Goal: Task Accomplishment & Management: Use online tool/utility

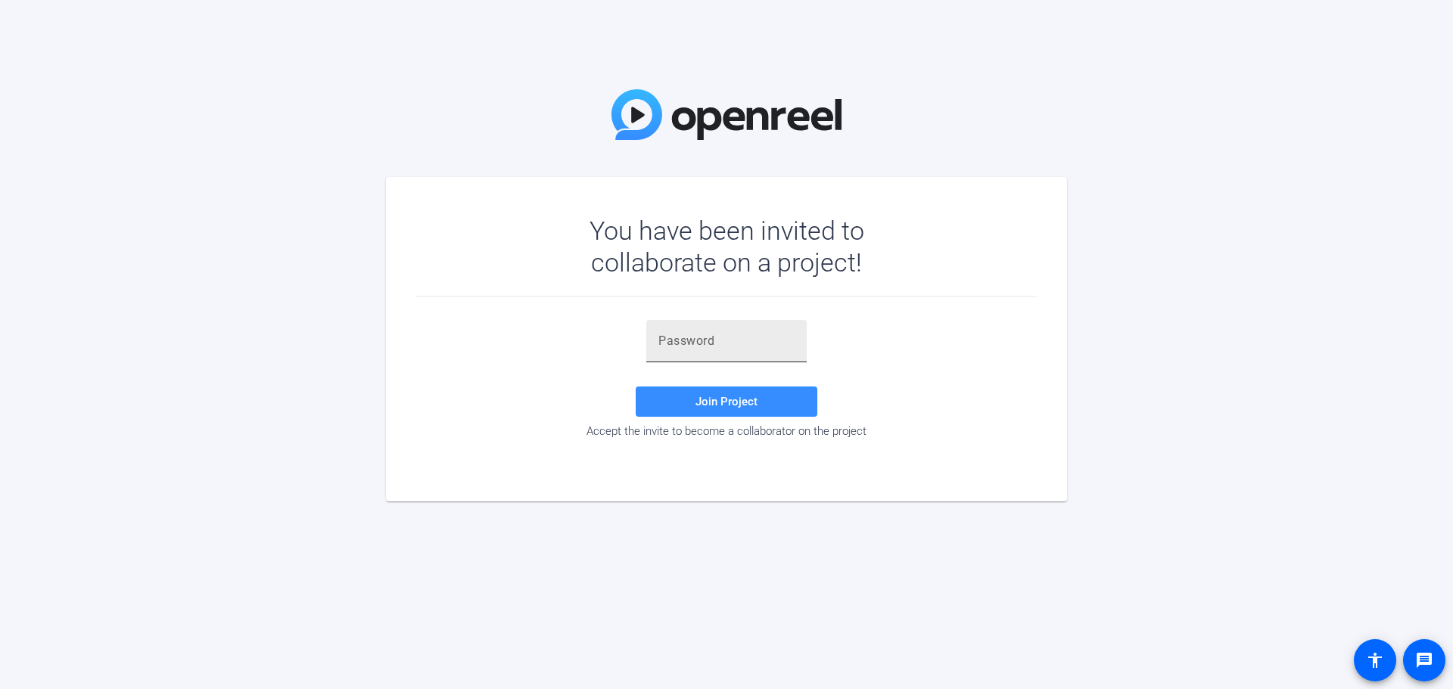
click at [778, 346] on input "text" at bounding box center [726, 341] width 136 height 18
paste input "U2'H3H"
type input "U2'H3H"
click at [773, 407] on span at bounding box center [727, 402] width 182 height 36
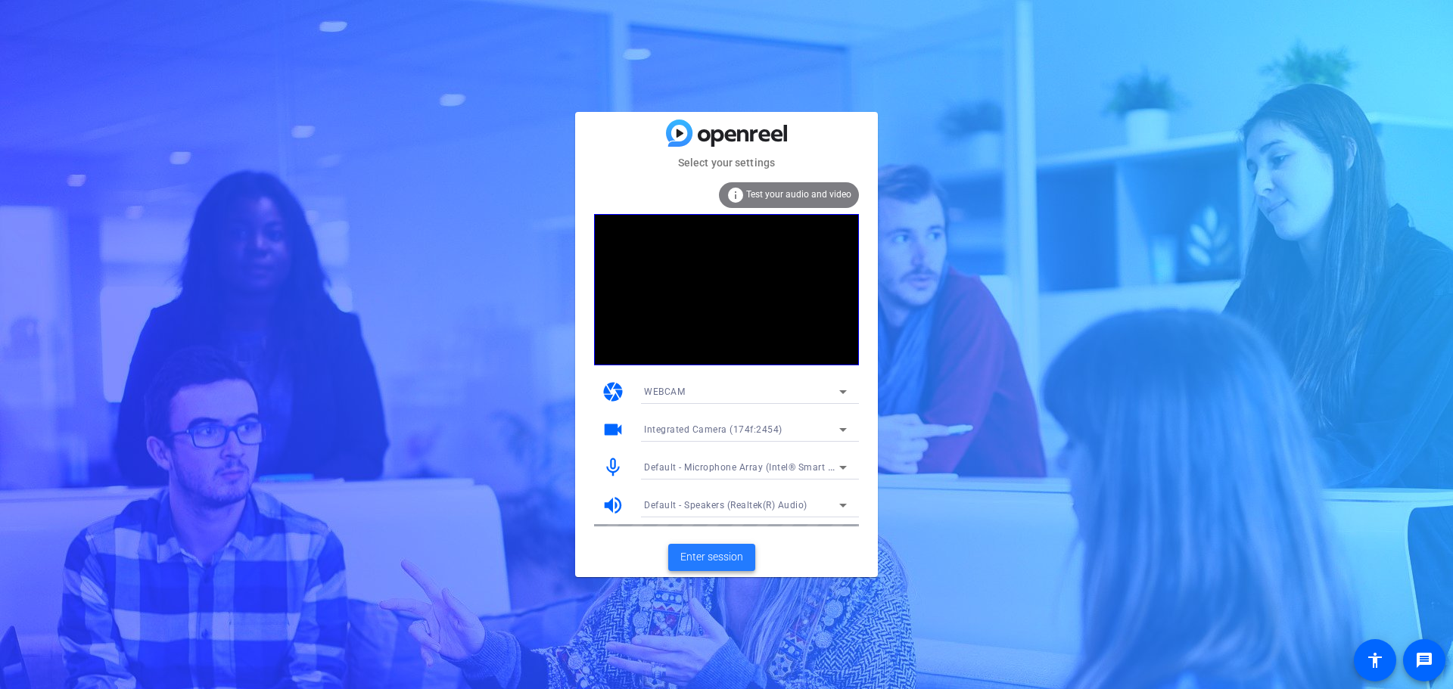
click at [733, 554] on span "Enter session" at bounding box center [711, 557] width 63 height 16
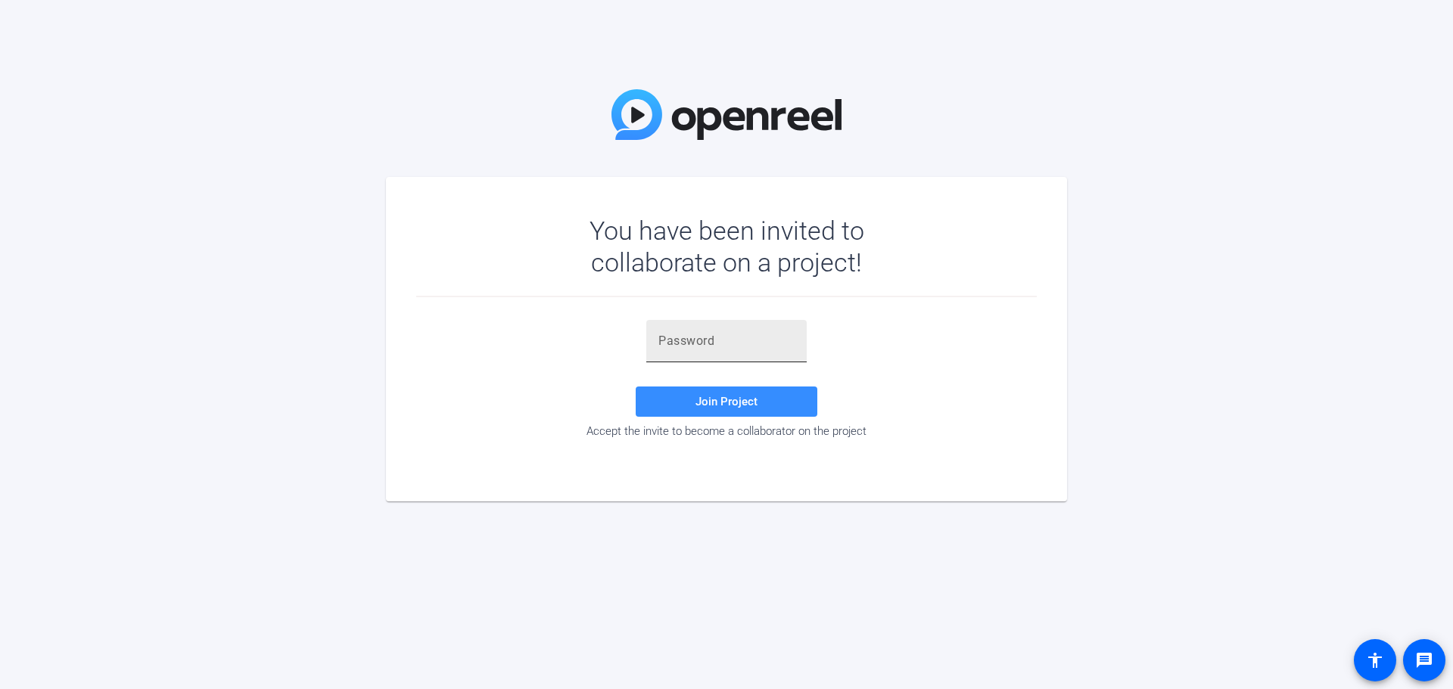
click at [695, 331] on div at bounding box center [726, 341] width 136 height 42
click at [705, 344] on input "text" at bounding box center [726, 341] width 136 height 18
paste input "#WorkforceWednesday: New [DEMOGRAPHIC_DATA] Fee, EEOC Shutters Disparate Impact…"
type input "#WorkforceWednesday: New [DEMOGRAPHIC_DATA] Fee, EEOC Shutters Disparate Impact…"
click at [713, 337] on input "text" at bounding box center [726, 341] width 136 height 18
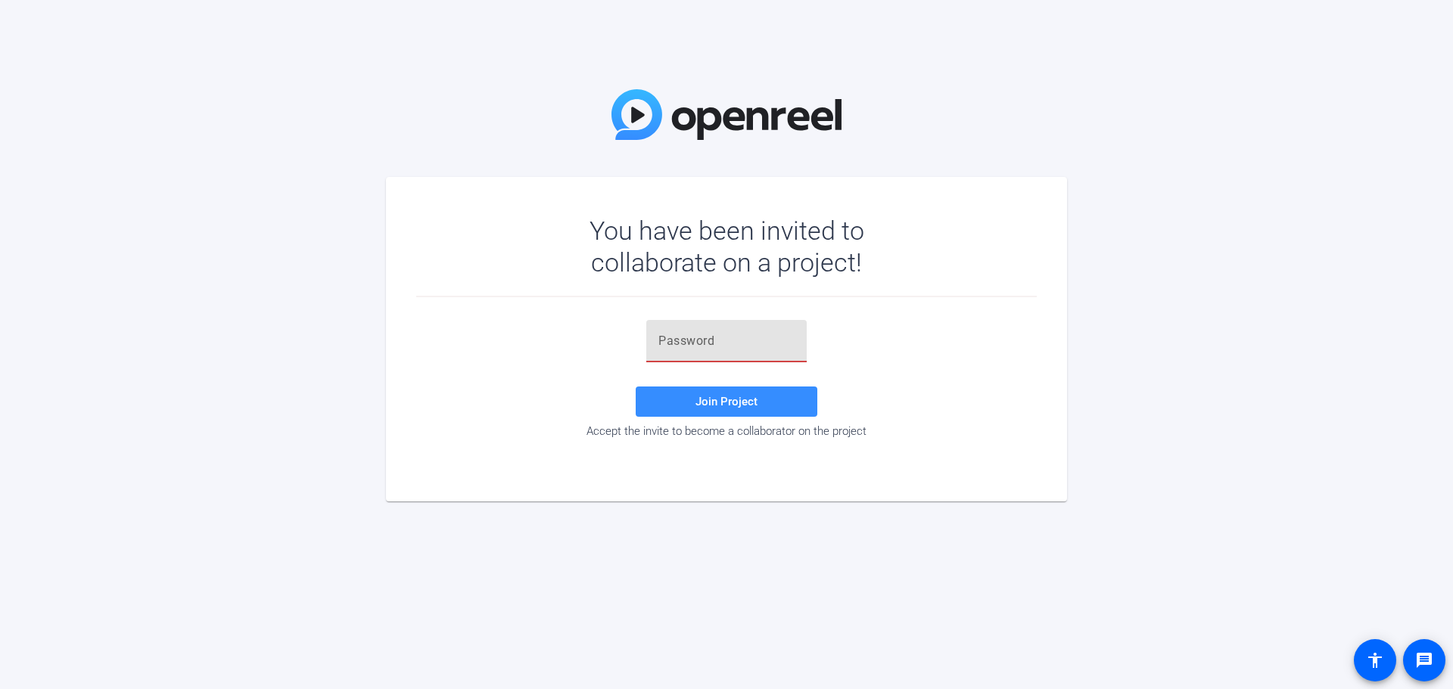
paste input "U2'H3H"
type input "U2'H3H"
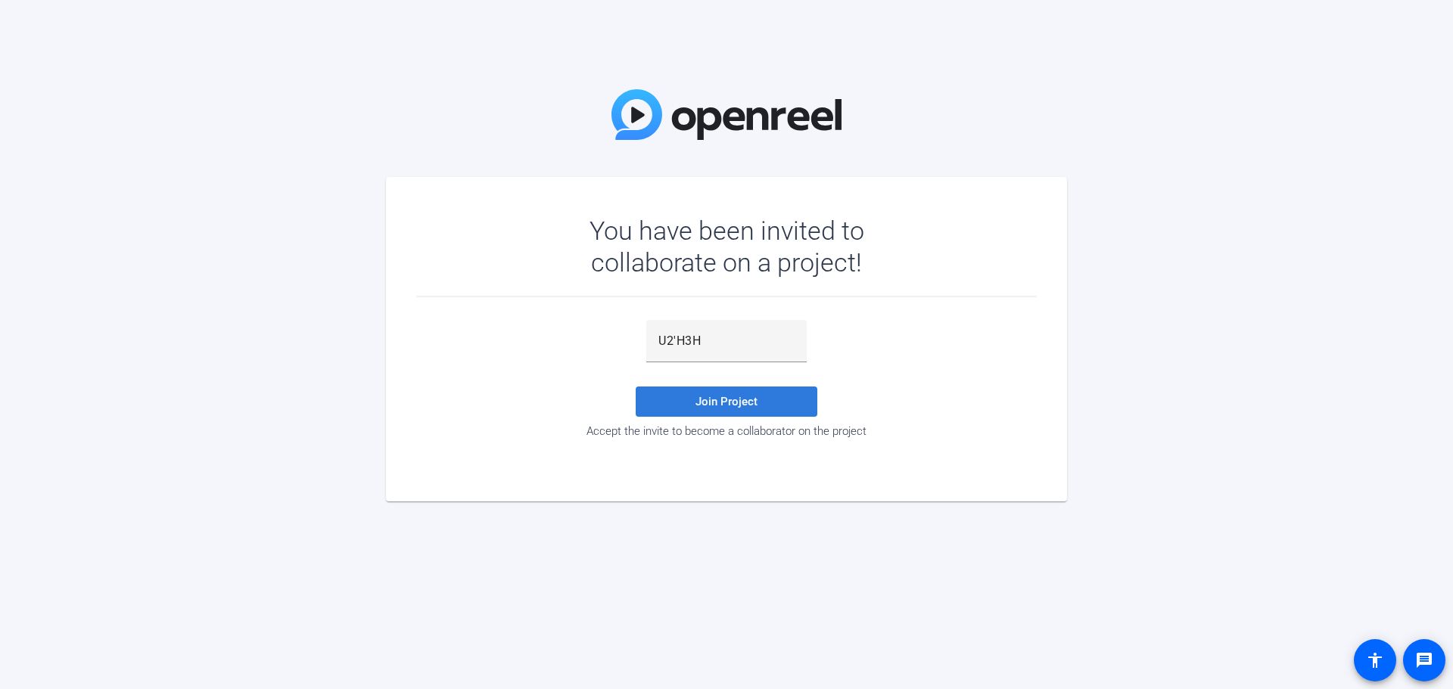
click at [753, 403] on span "Join Project" at bounding box center [726, 402] width 62 height 14
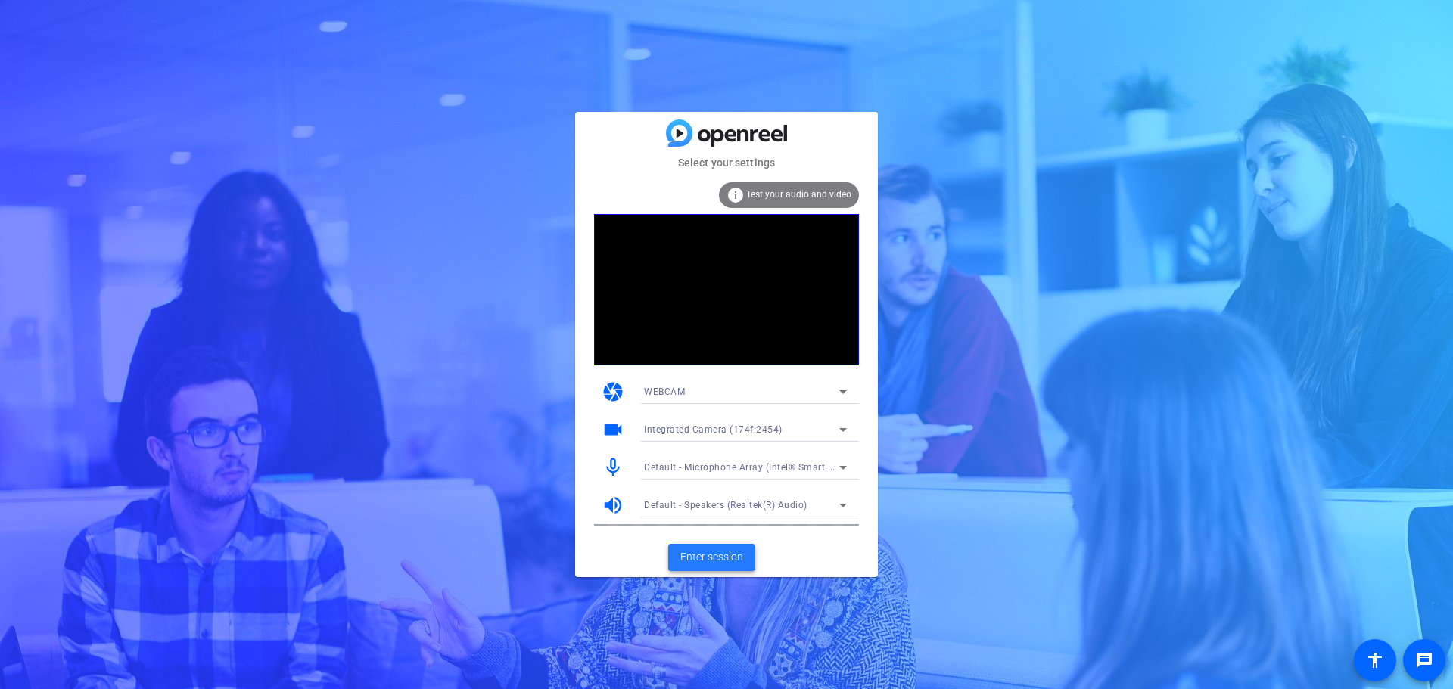
click at [704, 562] on span "Enter session" at bounding box center [711, 557] width 63 height 16
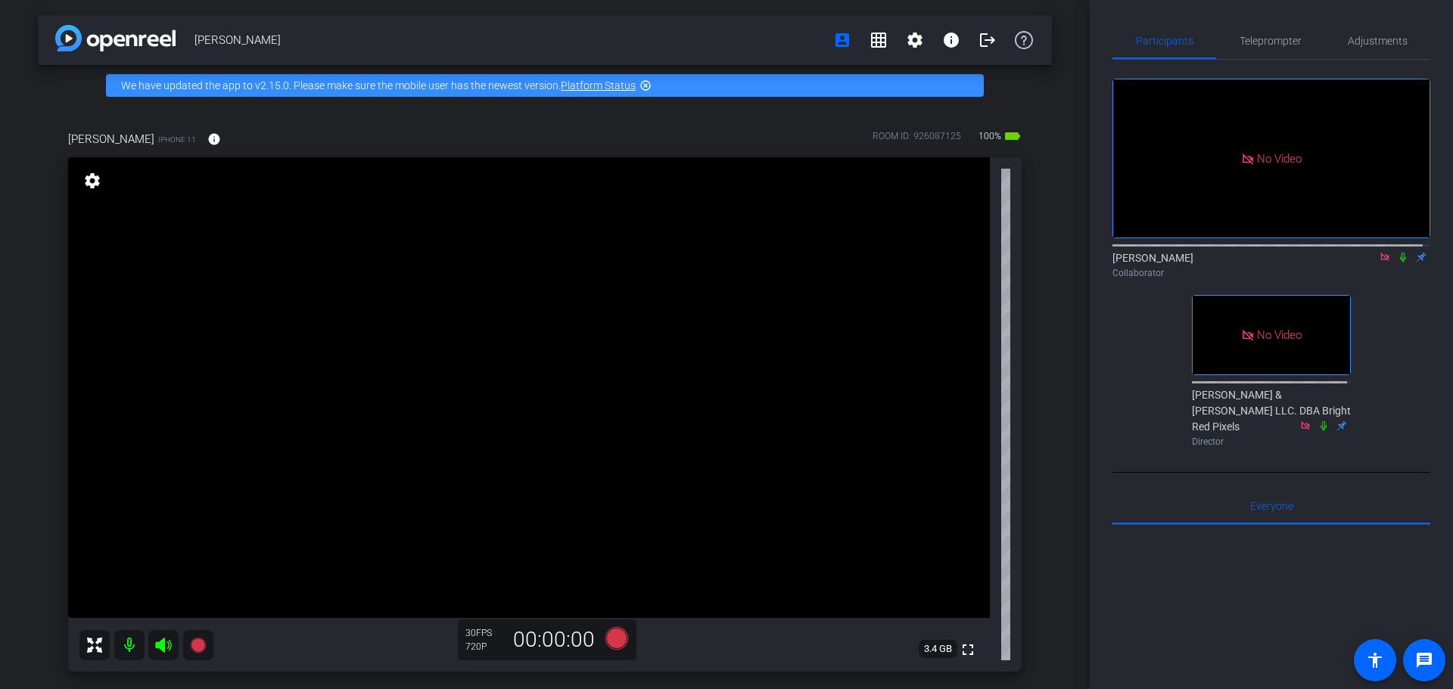
click at [1397, 263] on icon at bounding box center [1403, 257] width 12 height 11
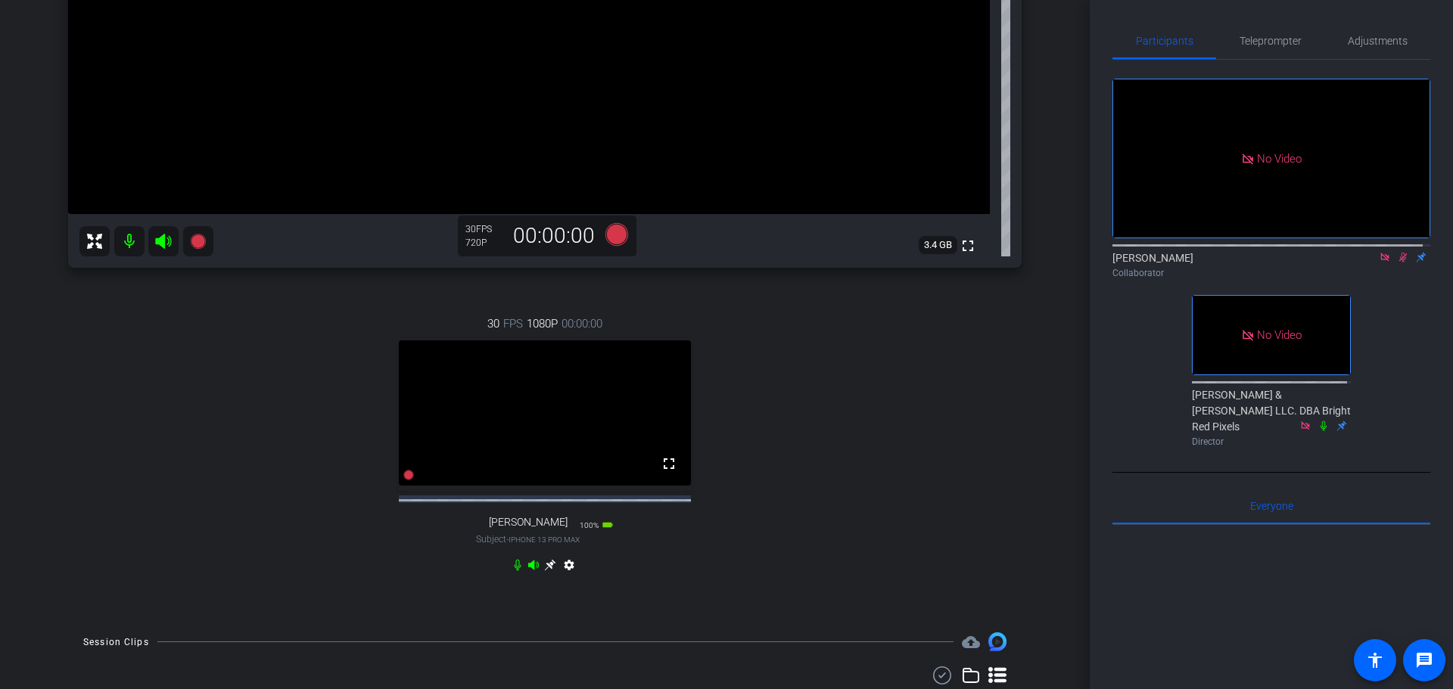
scroll to position [378, 0]
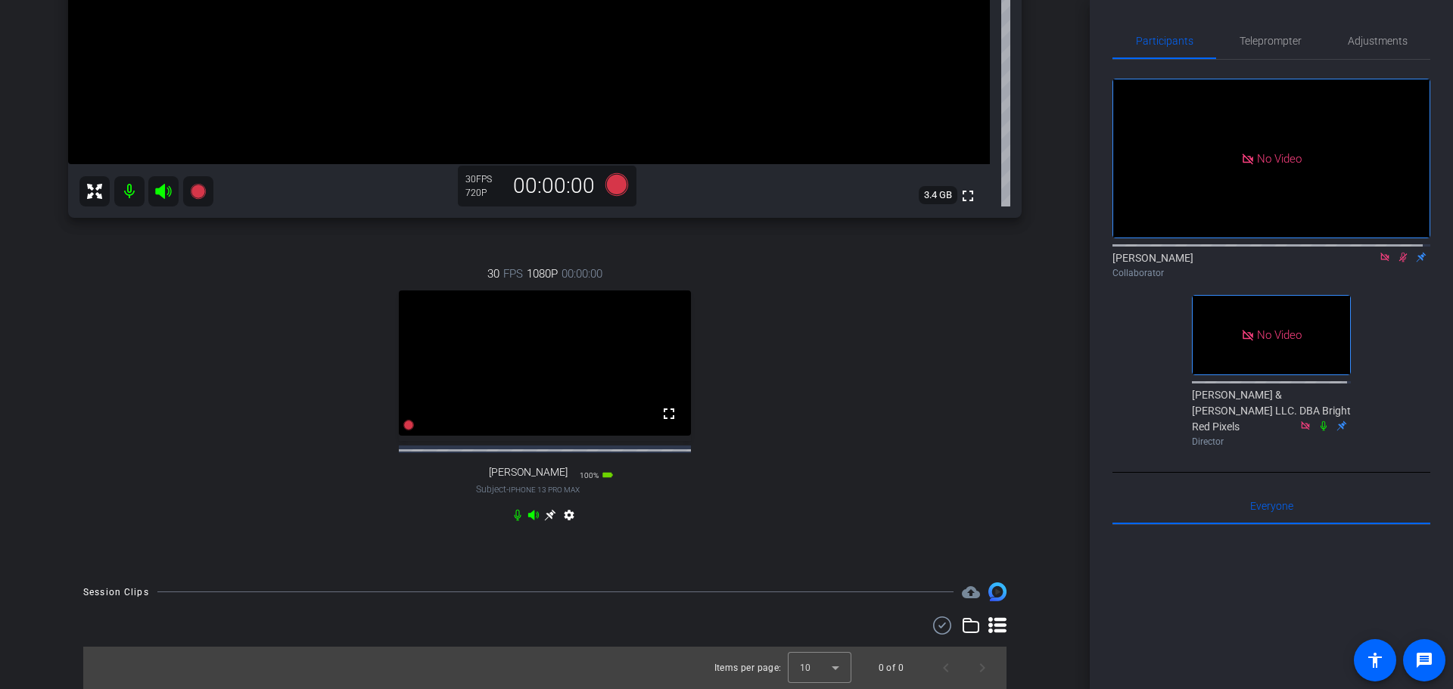
click at [545, 521] on icon at bounding box center [550, 515] width 12 height 12
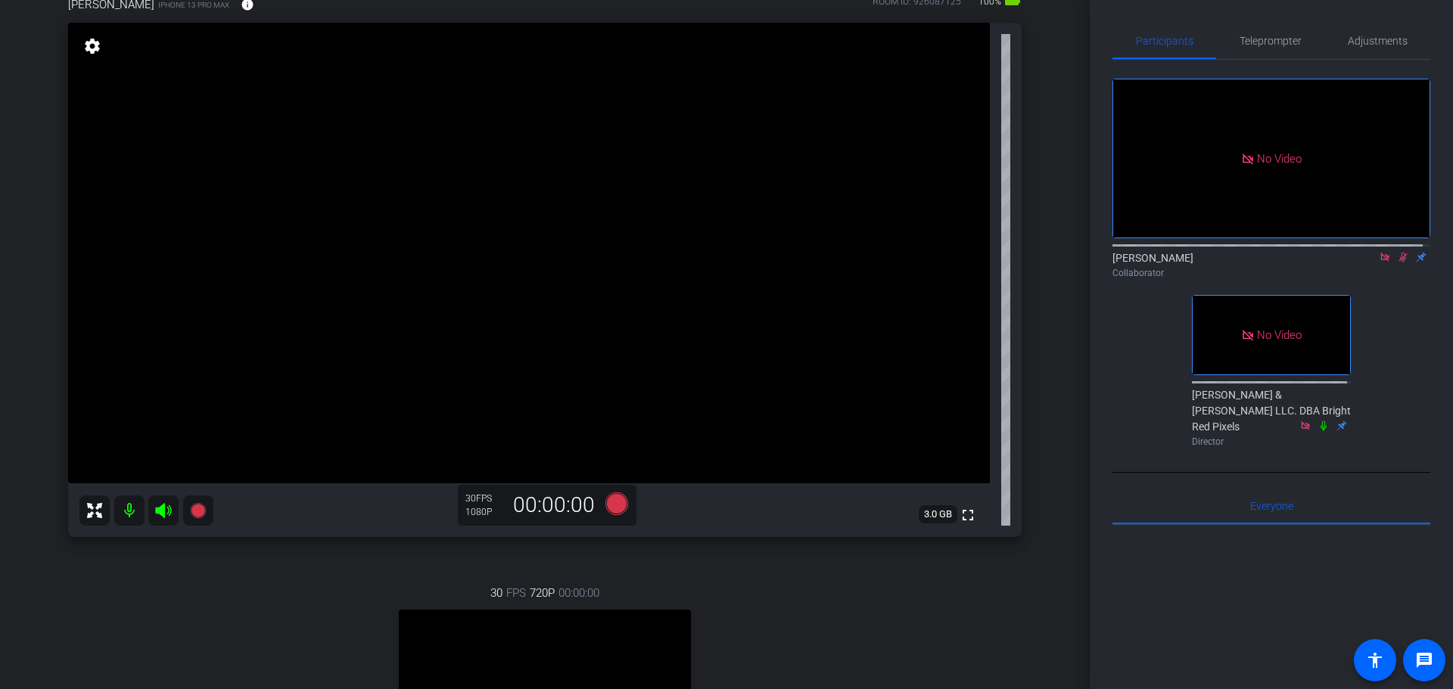
scroll to position [76, 0]
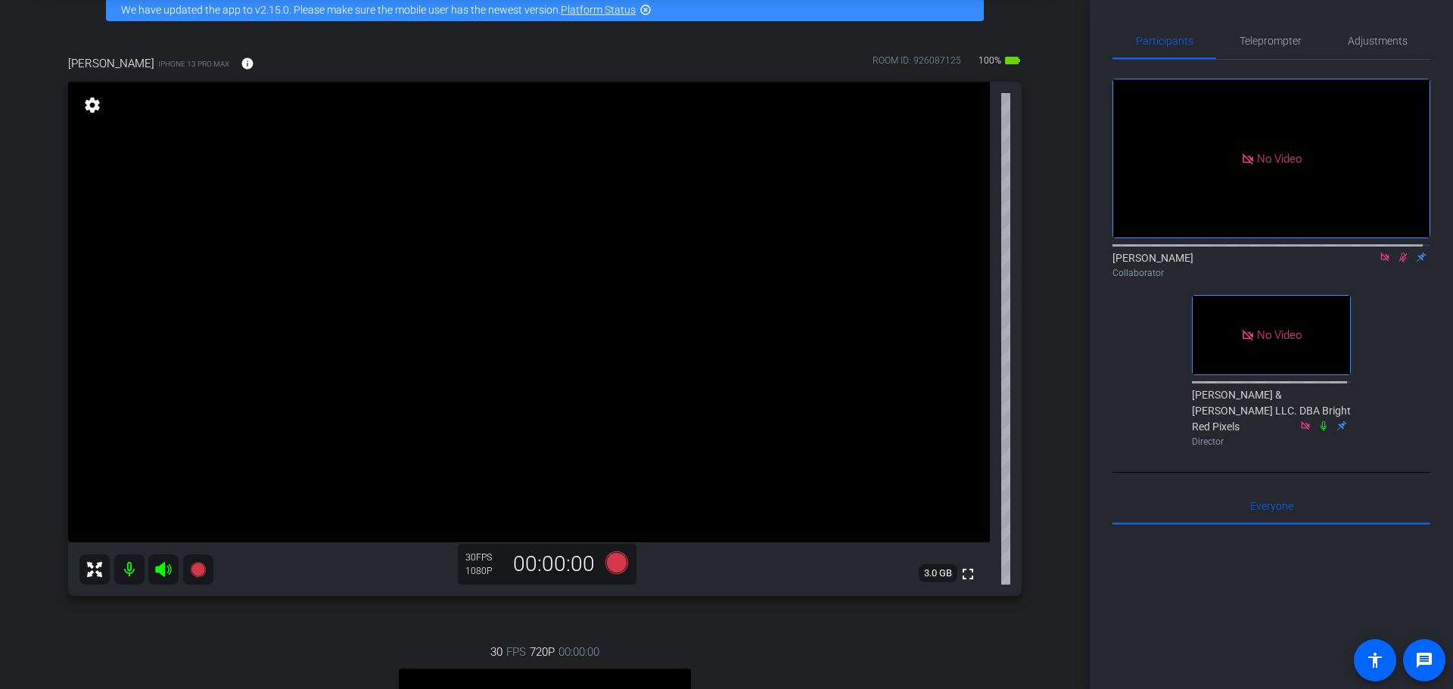
click at [1397, 263] on icon at bounding box center [1403, 257] width 12 height 11
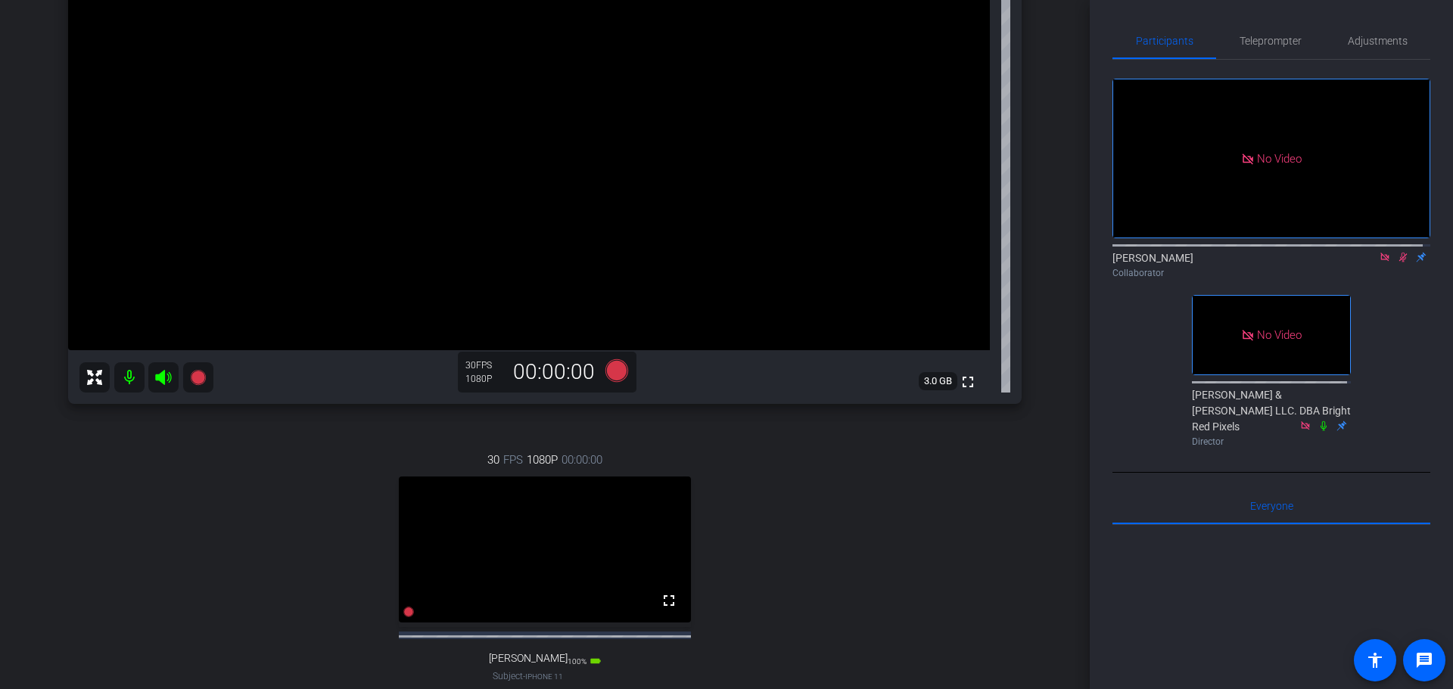
scroll to position [303, 0]
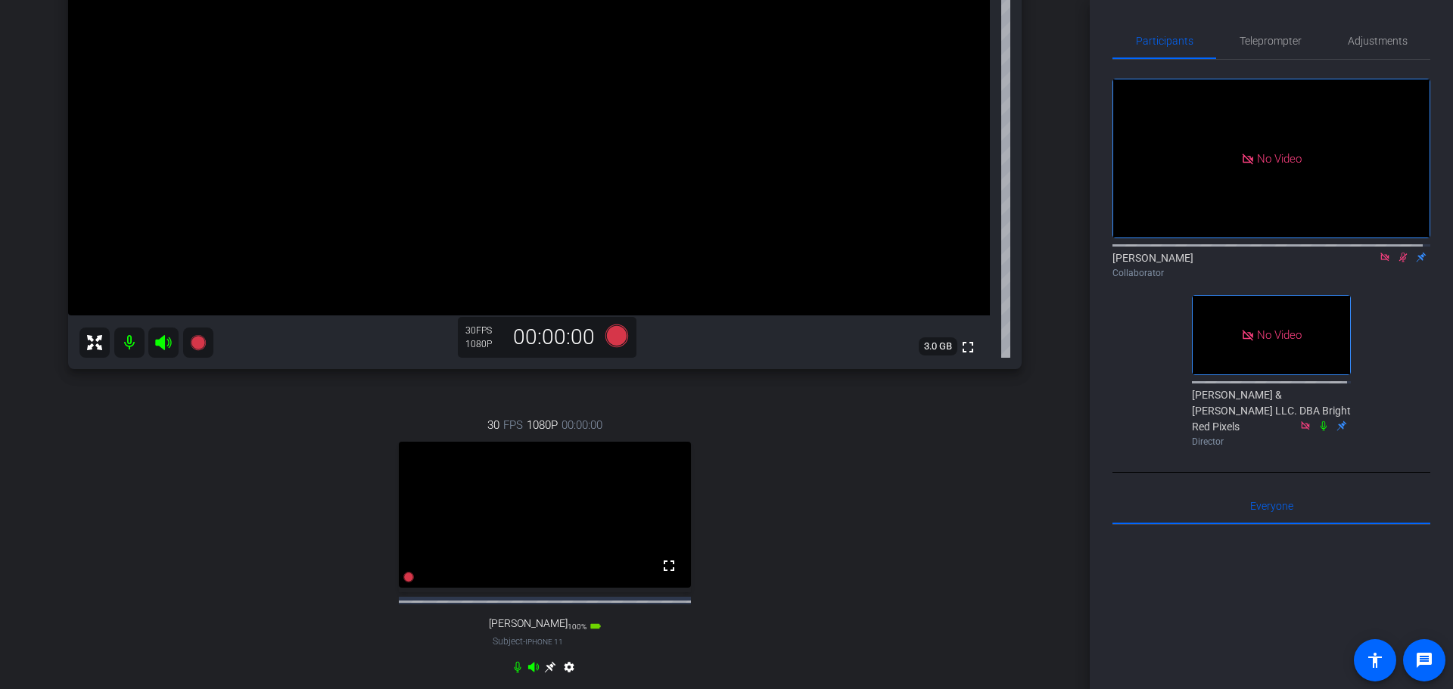
click at [1397, 263] on icon at bounding box center [1403, 257] width 12 height 11
click at [544, 673] on icon at bounding box center [549, 666] width 11 height 11
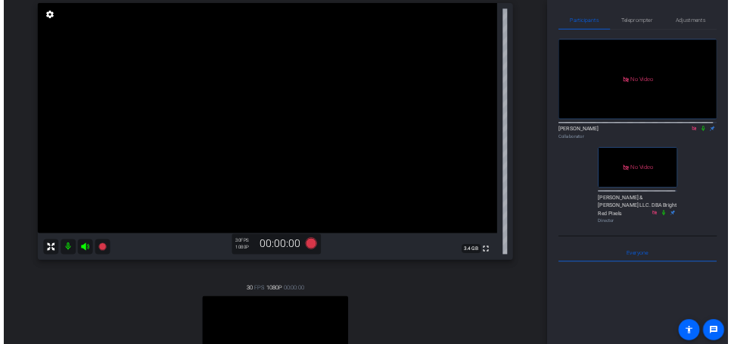
scroll to position [76, 0]
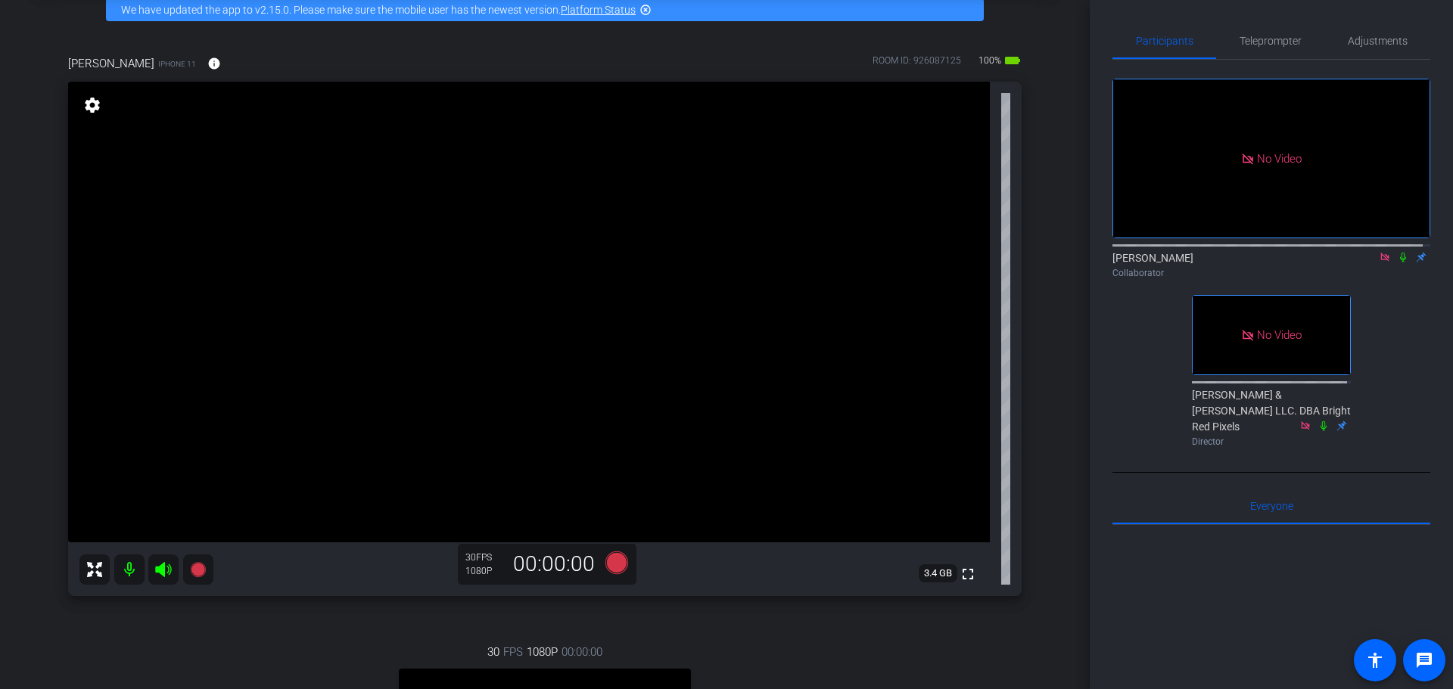
click at [1397, 263] on icon at bounding box center [1403, 257] width 12 height 11
click at [1400, 263] on icon at bounding box center [1403, 258] width 6 height 10
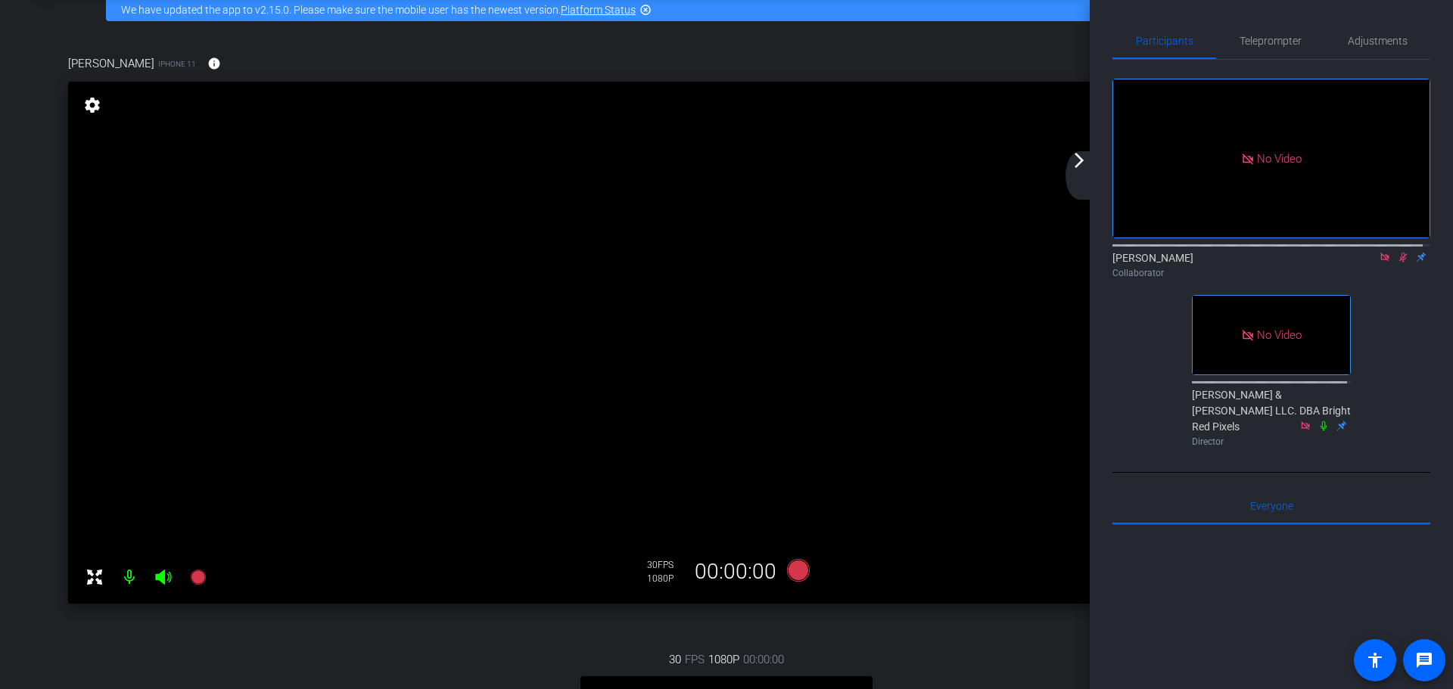
scroll to position [51, 0]
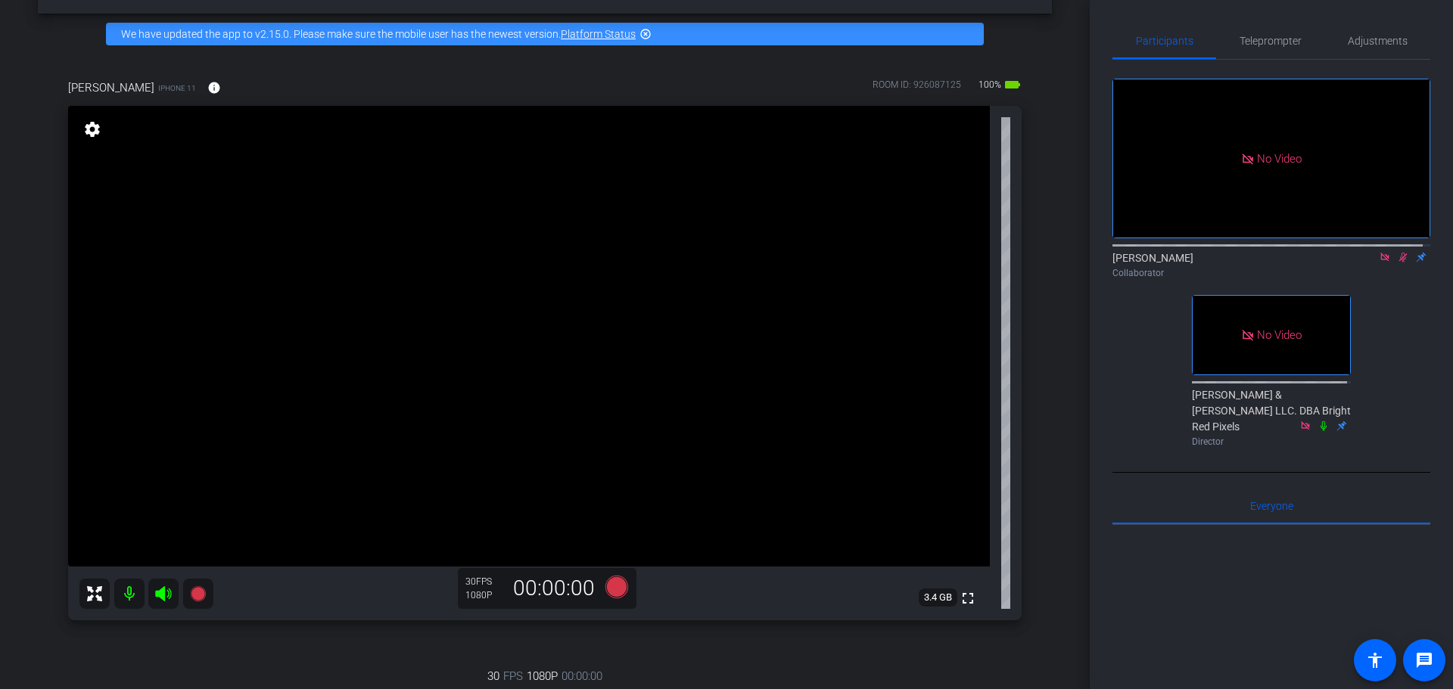
click at [1398, 263] on icon at bounding box center [1403, 257] width 12 height 11
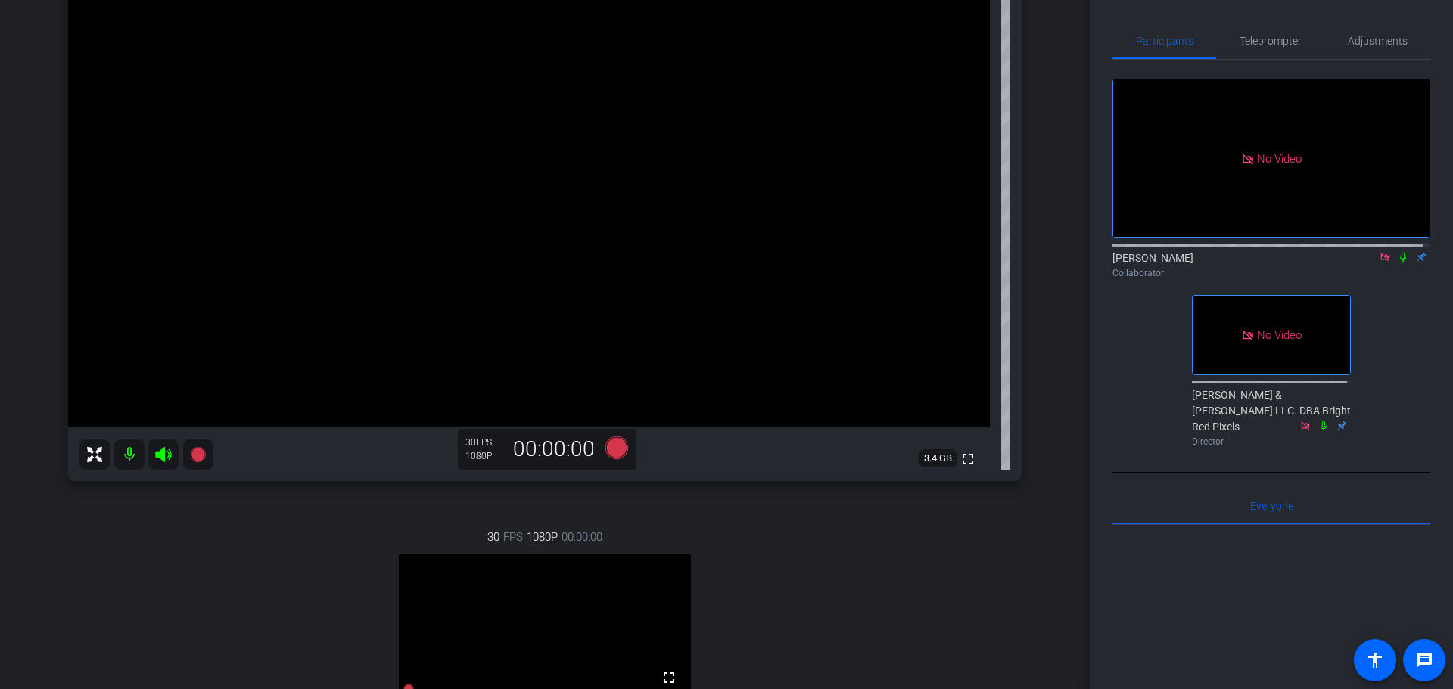
scroll to position [227, 0]
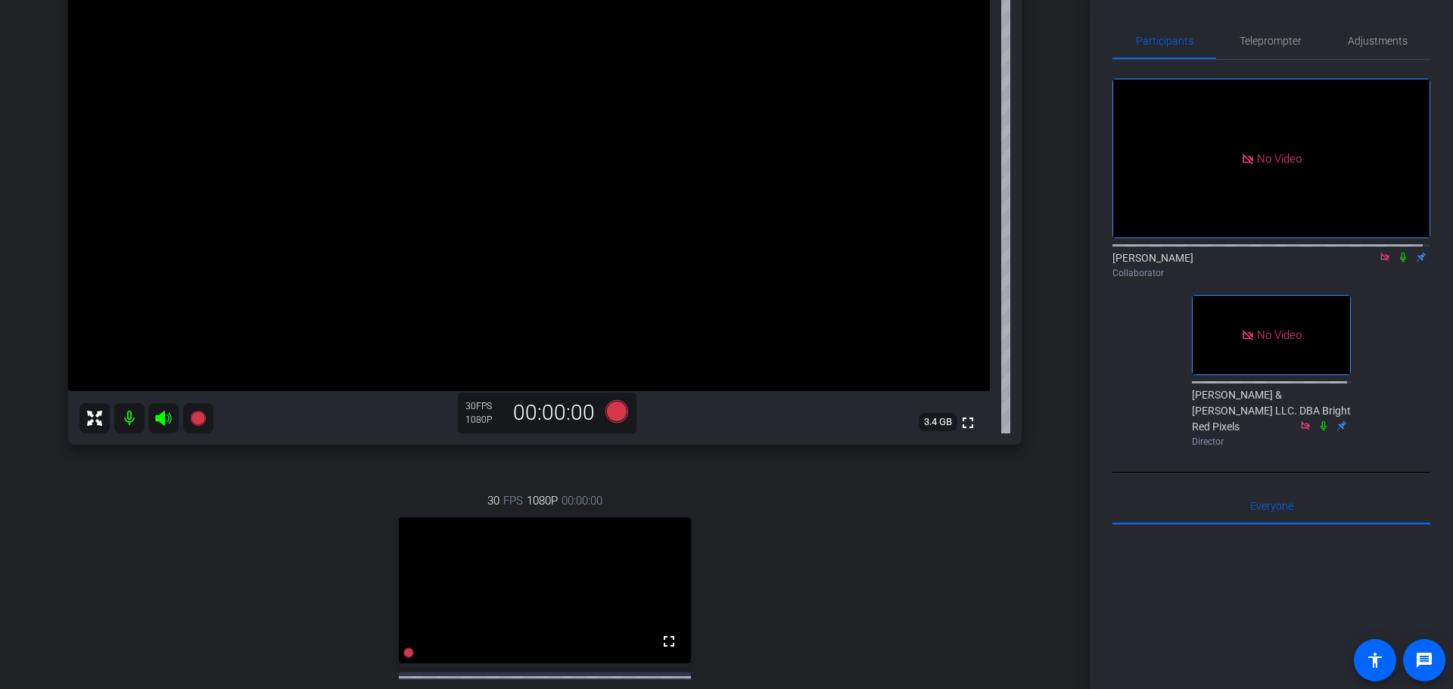
click at [1397, 263] on icon at bounding box center [1403, 257] width 12 height 11
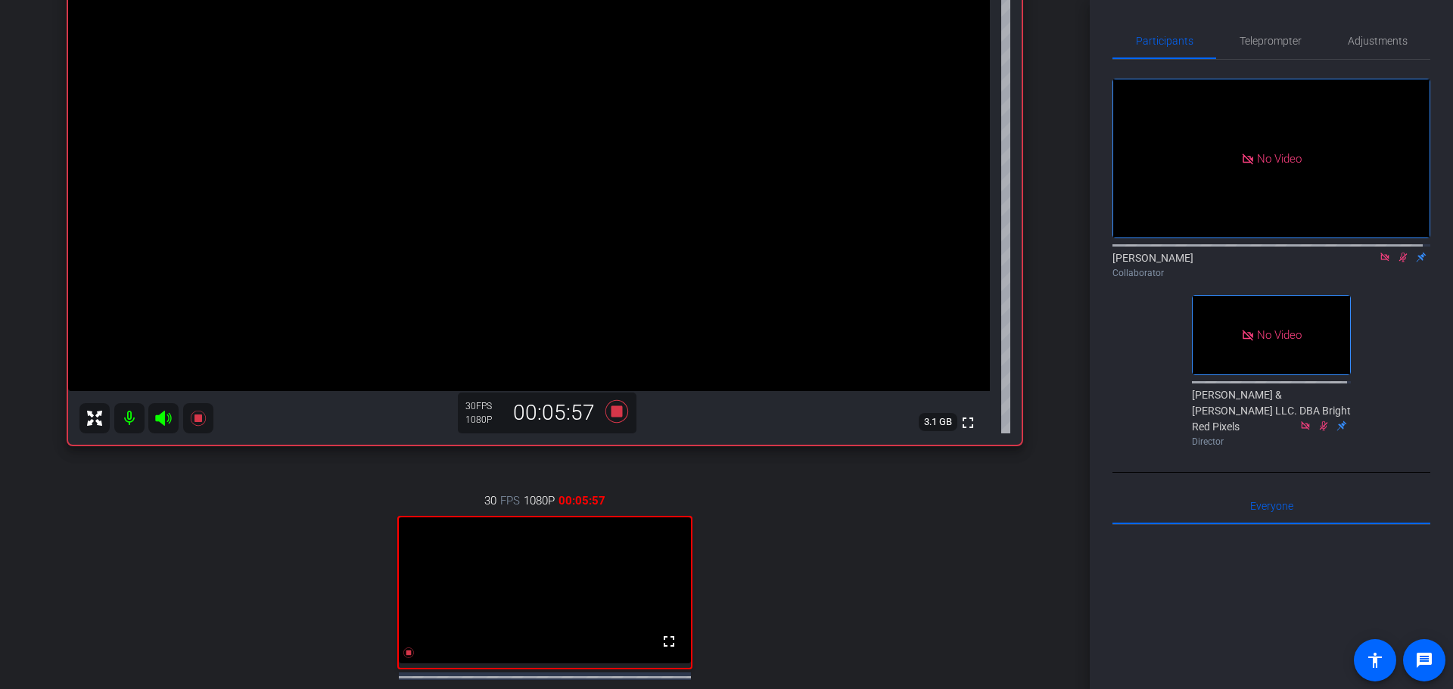
scroll to position [303, 0]
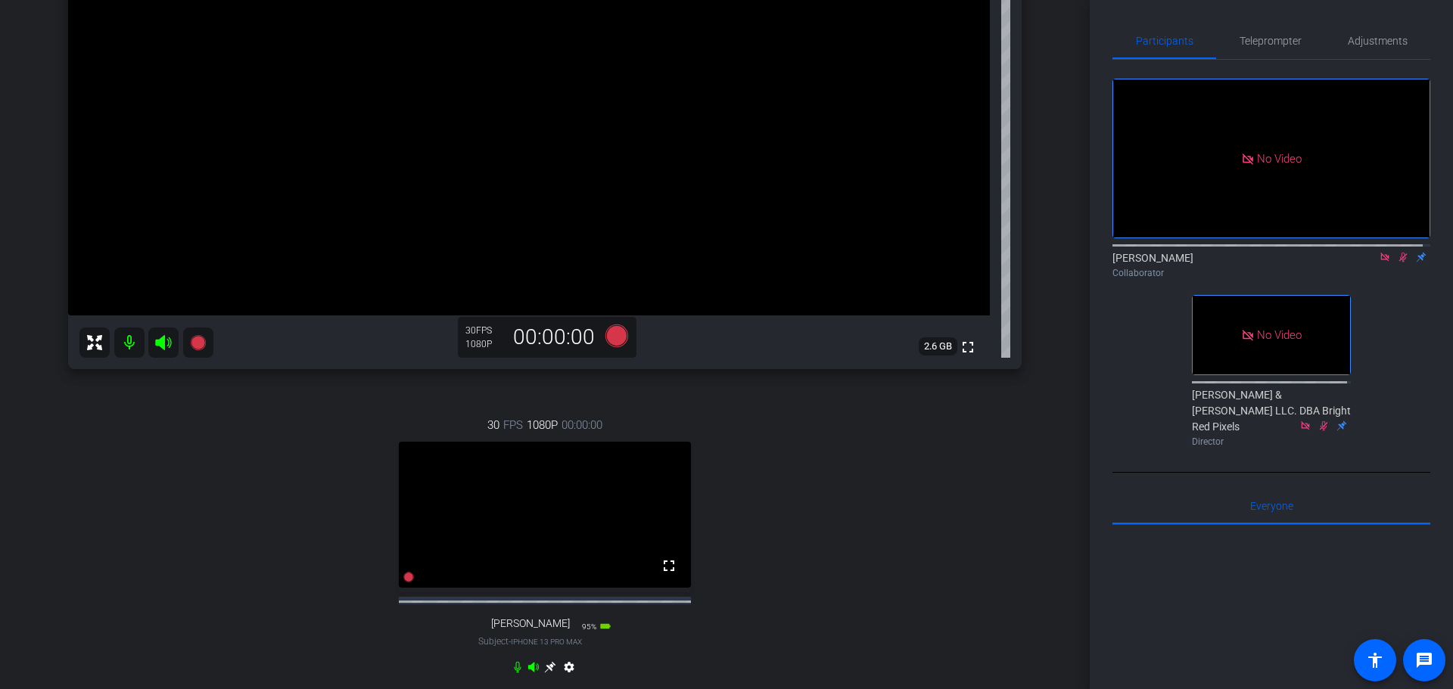
click at [1397, 263] on icon at bounding box center [1403, 257] width 12 height 11
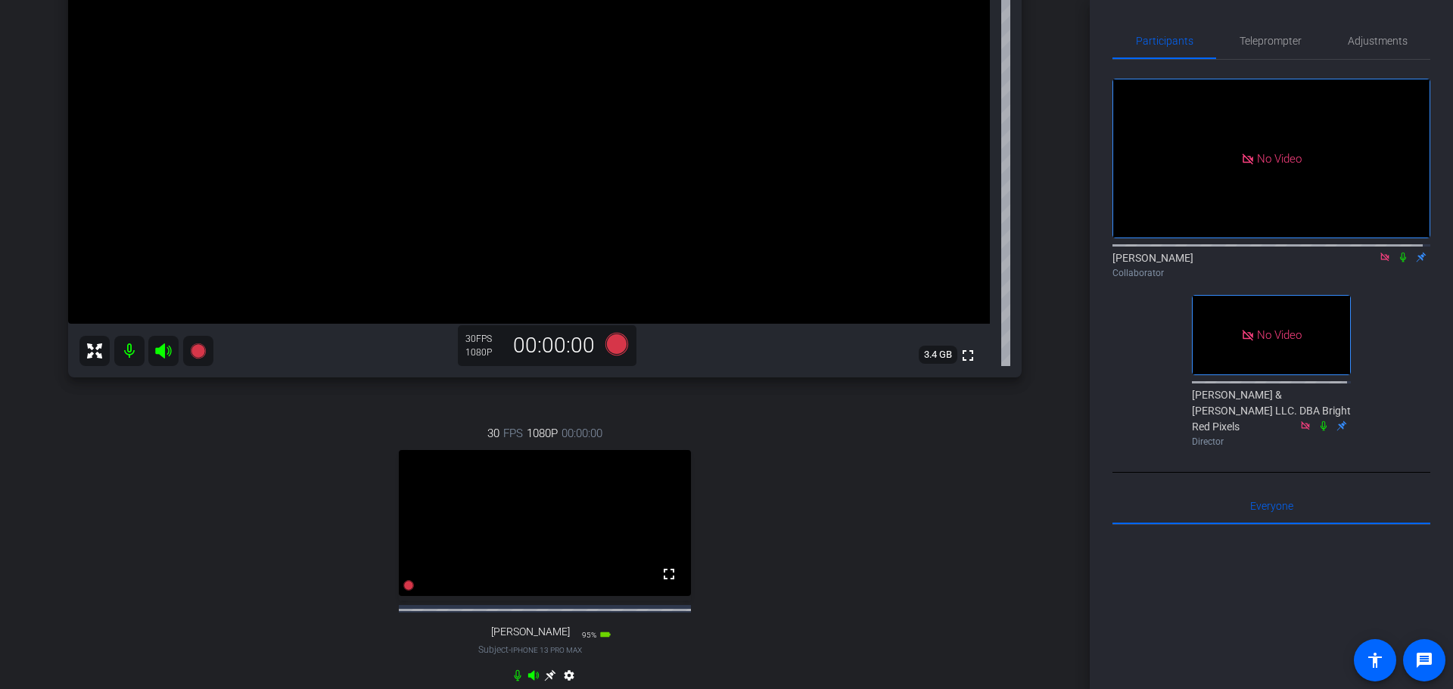
scroll to position [274, 0]
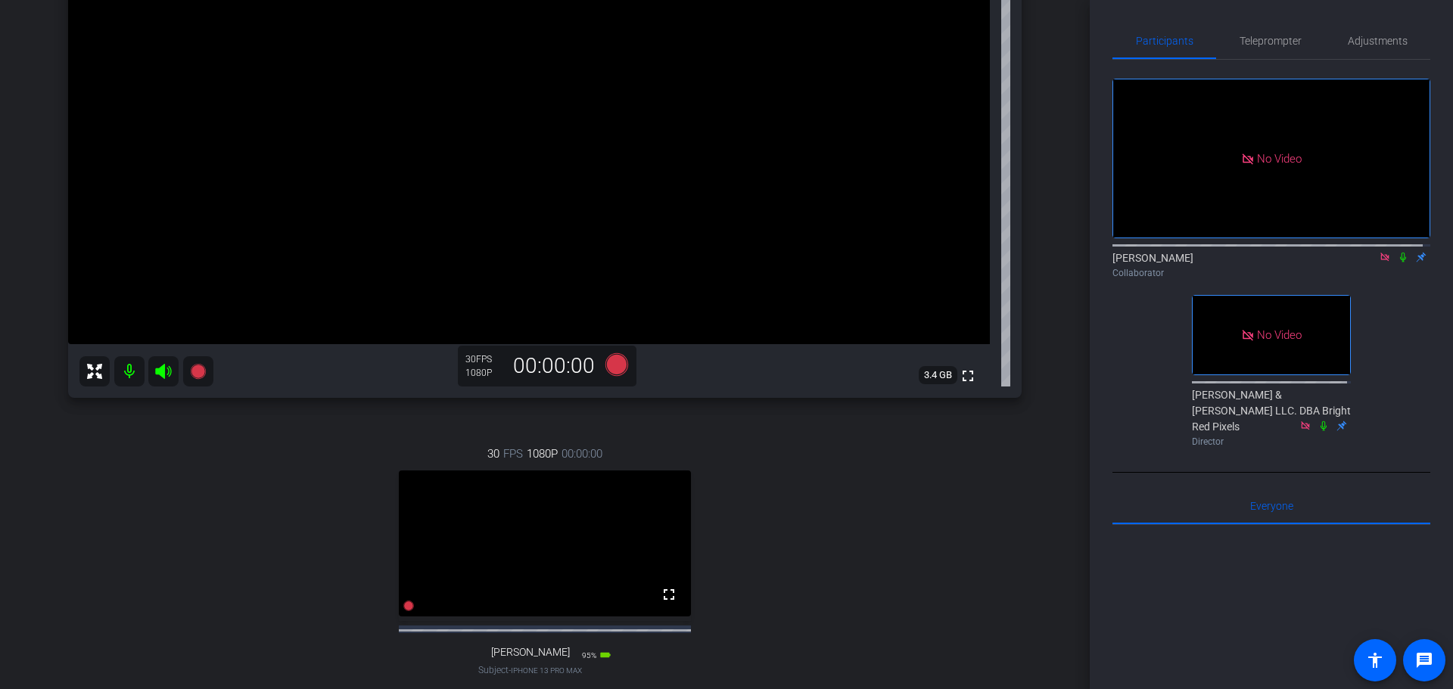
click at [211, 552] on div "30 FPS 1080P 00:00:00 fullscreen [PERSON_NAME] Subject - iPhone 13 Pro Max 95% …" at bounding box center [544, 577] width 953 height 312
click at [191, 586] on div "30 FPS 1080P 00:00:00 fullscreen [PERSON_NAME] Subject - iPhone 13 Pro Max 95% …" at bounding box center [544, 577] width 953 height 312
